Goal: Transaction & Acquisition: Subscribe to service/newsletter

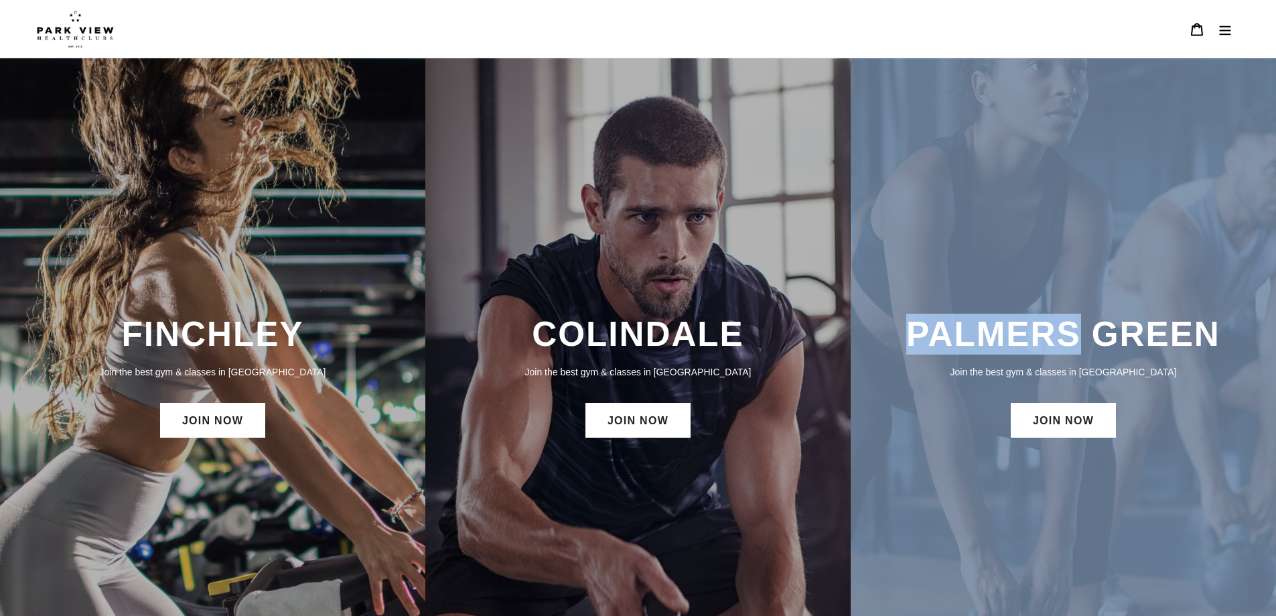
drag, startPoint x: 1083, startPoint y: 301, endPoint x: 1064, endPoint y: 373, distance: 74.8
click at [1076, 346] on div "PALMERS GREEN Join the best gym & classes in [GEOGRAPHIC_DATA] JOIN NOW" at bounding box center [1063, 377] width 425 height 639
click at [1086, 336] on h3 "PALMERS GREEN" at bounding box center [1063, 334] width 399 height 41
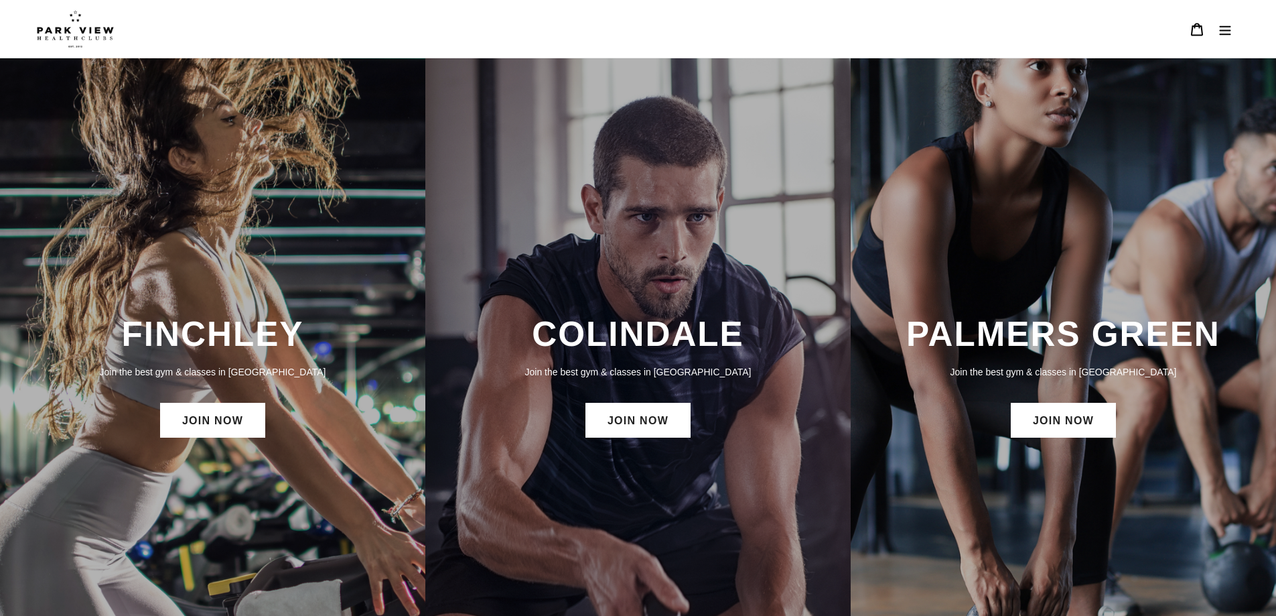
click at [1118, 375] on p "Join the best gym & classes in [GEOGRAPHIC_DATA]" at bounding box center [1063, 372] width 399 height 15
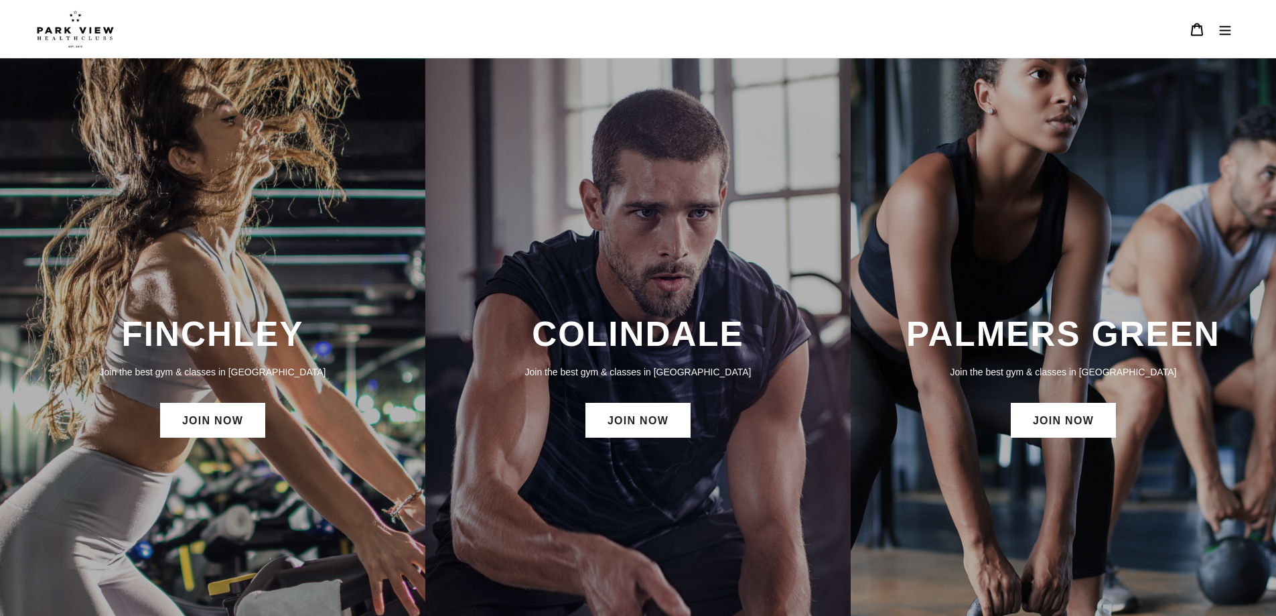
click at [732, 266] on div "COLINDALE Join the best gym & classes in [GEOGRAPHIC_DATA] JOIN NOW" at bounding box center [637, 377] width 425 height 639
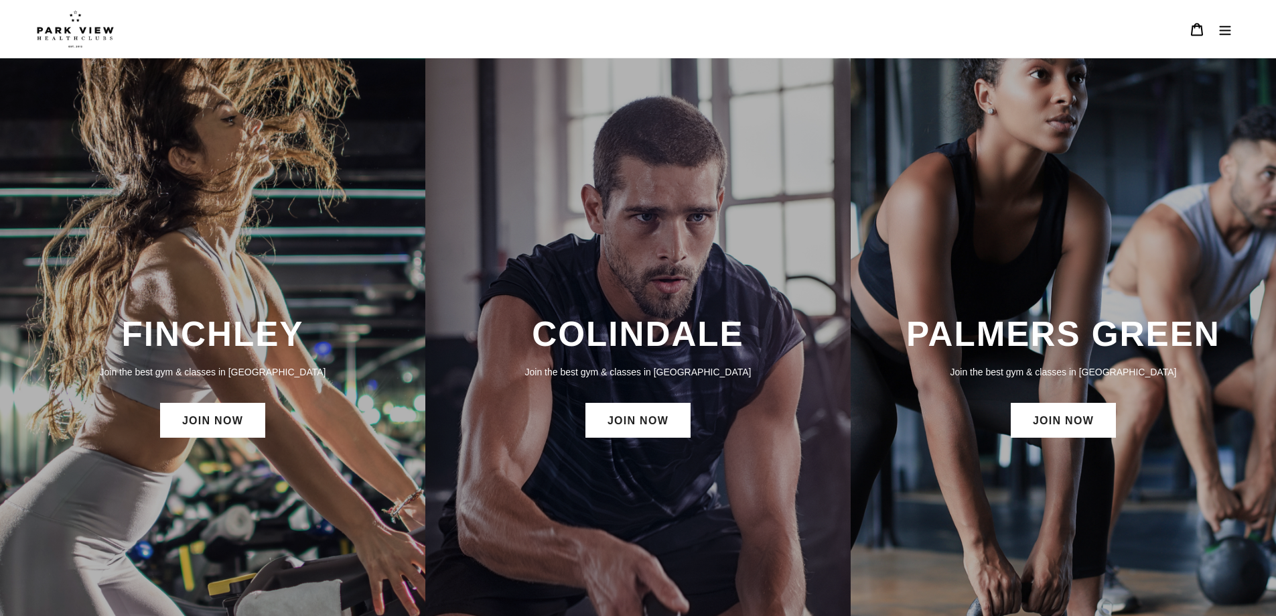
click at [1222, 34] on icon "Menu" at bounding box center [1225, 29] width 11 height 9
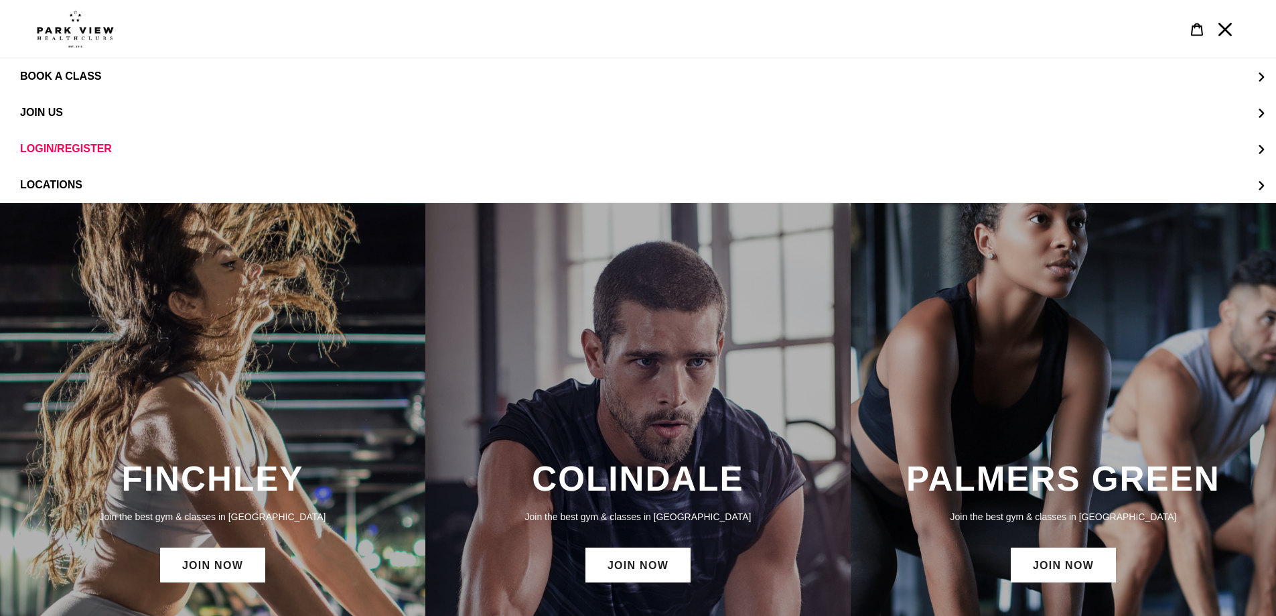
click at [1225, 27] on icon "Menu" at bounding box center [1225, 29] width 13 height 13
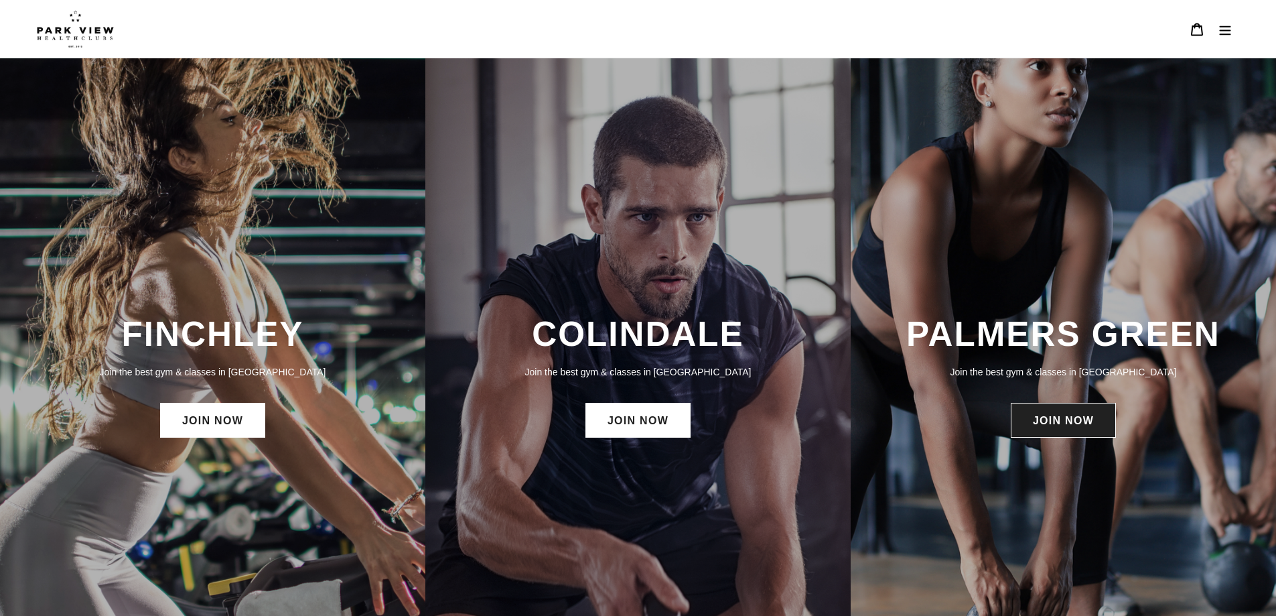
click at [1082, 421] on link "JOIN NOW" at bounding box center [1063, 420] width 105 height 35
